Goal: Information Seeking & Learning: Learn about a topic

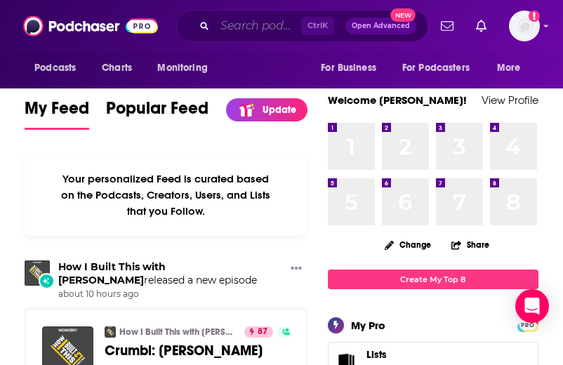
click at [254, 36] on input "Search podcasts, credits, & more..." at bounding box center [258, 26] width 86 height 22
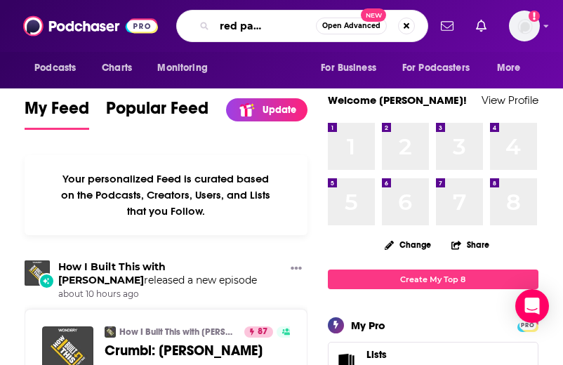
scroll to position [0, 51]
type input "empowered patient podcast"
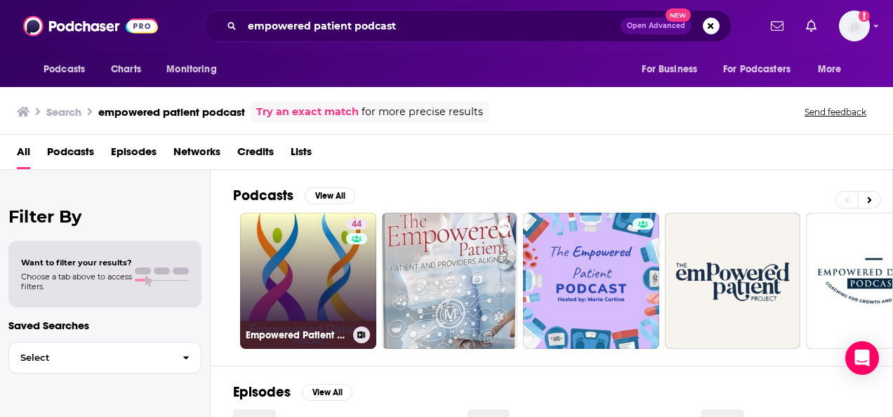
click at [329, 284] on link "44 Empowered Patient Podcast" at bounding box center [308, 281] width 136 height 136
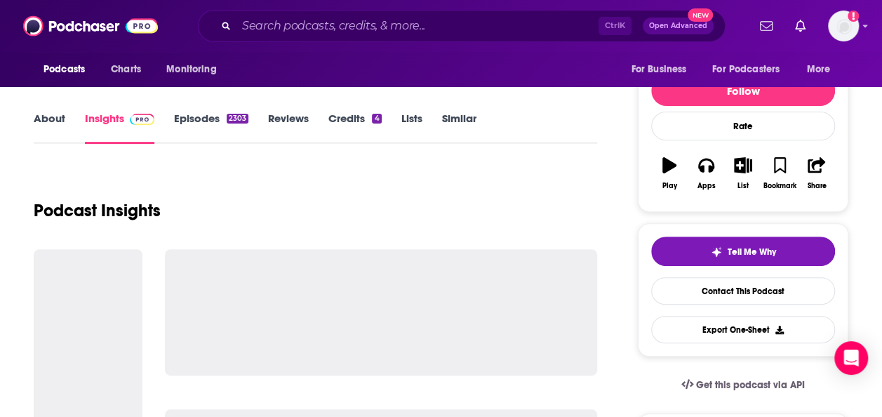
scroll to position [211, 0]
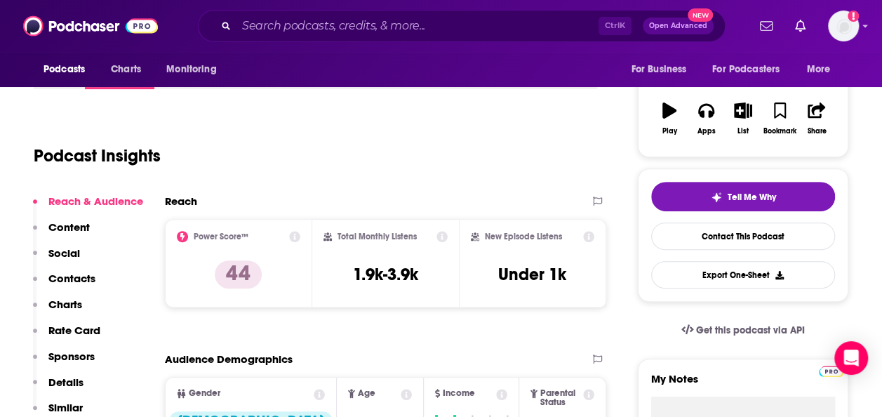
click at [444, 235] on icon at bounding box center [442, 236] width 11 height 11
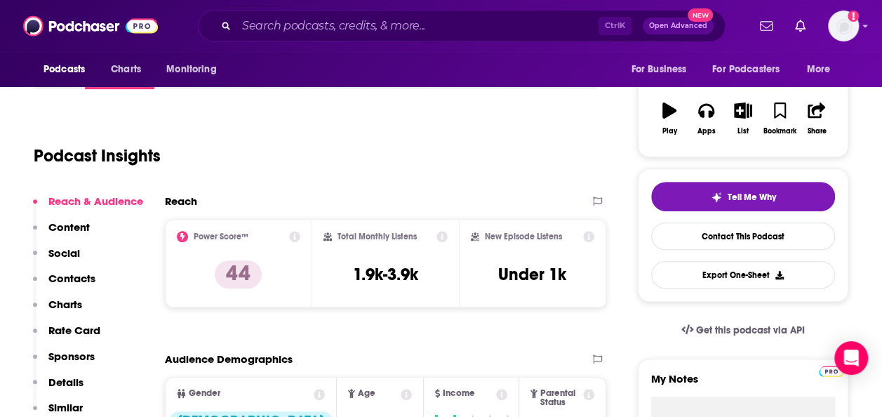
click at [439, 235] on icon at bounding box center [442, 236] width 11 height 11
